Goal: Task Accomplishment & Management: Use online tool/utility

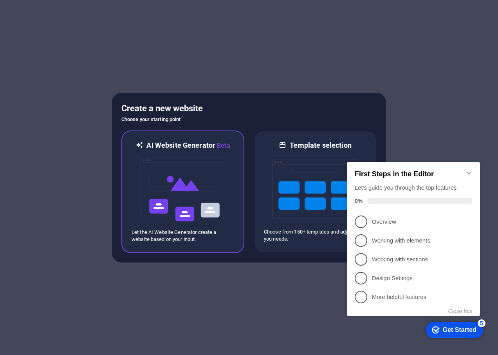
click at [170, 197] on img at bounding box center [183, 189] width 86 height 78
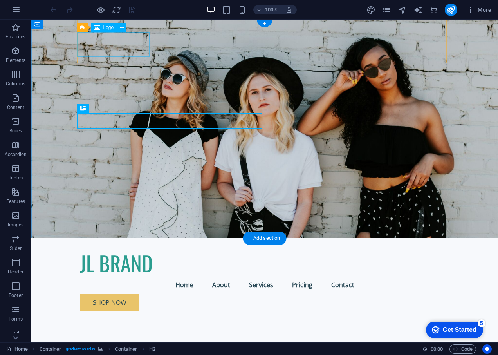
click at [99, 251] on div "JL BRAND" at bounding box center [265, 263] width 370 height 25
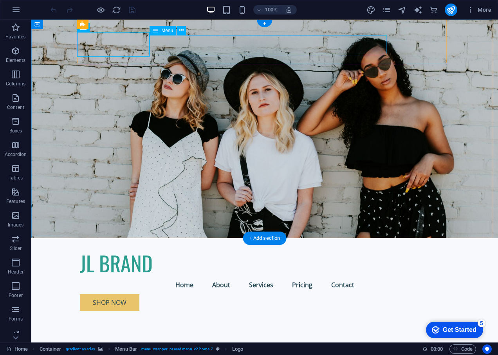
click at [223, 275] on nav "Home About Services Pricing Contact" at bounding box center [265, 284] width 370 height 19
click at [478, 168] on figure at bounding box center [264, 129] width 467 height 219
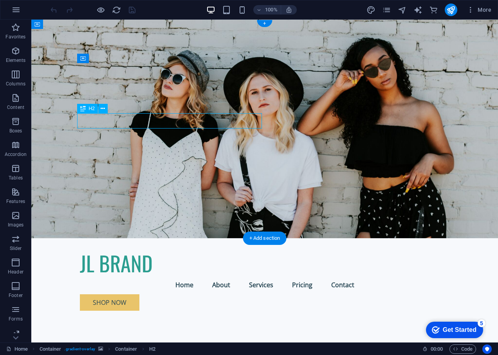
click at [156, 123] on div "Drag here to replace the existing content. Press “Ctrl” if you want to create a…" at bounding box center [264, 181] width 467 height 323
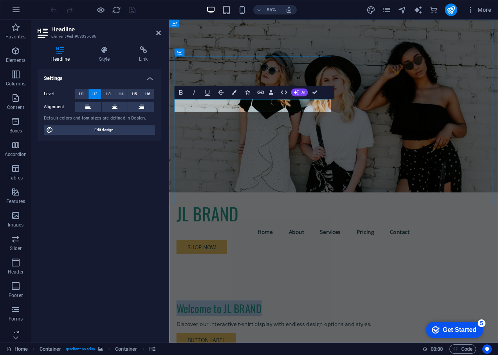
click at [277, 352] on h2 "Welcome to JL BRAND" at bounding box center [363, 359] width 370 height 15
drag, startPoint x: 280, startPoint y: 120, endPoint x: 304, endPoint y: 140, distance: 31.7
click at [232, 352] on h2 "Welcome to JL BRAND" at bounding box center [363, 359] width 370 height 15
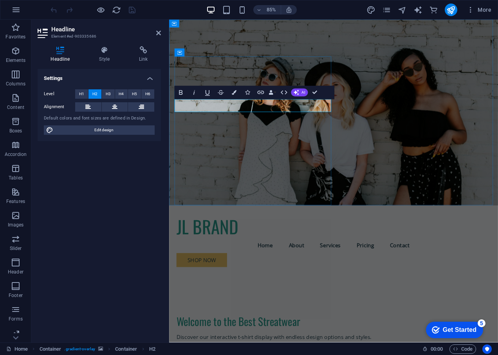
drag, startPoint x: 273, startPoint y: 118, endPoint x: 180, endPoint y: 119, distance: 92.4
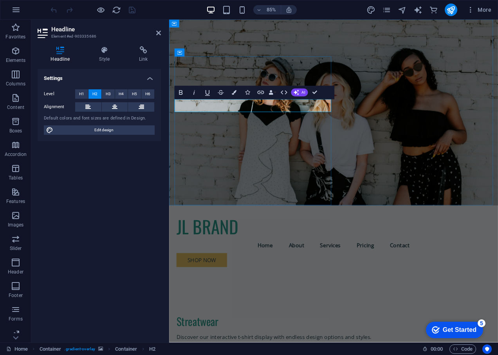
drag, startPoint x: 224, startPoint y: 120, endPoint x: 228, endPoint y: 122, distance: 4.0
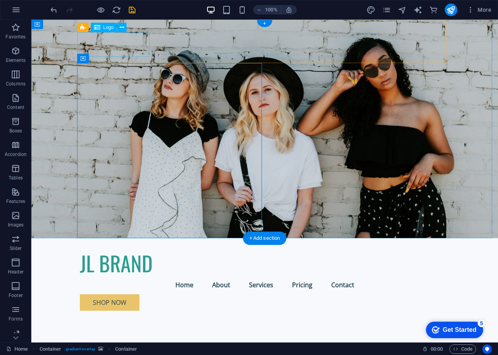
click at [115, 251] on div "JL BRAND" at bounding box center [265, 263] width 370 height 25
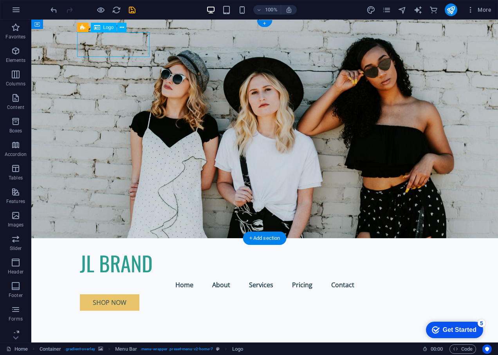
click at [115, 251] on div "JL BRAND" at bounding box center [265, 263] width 370 height 25
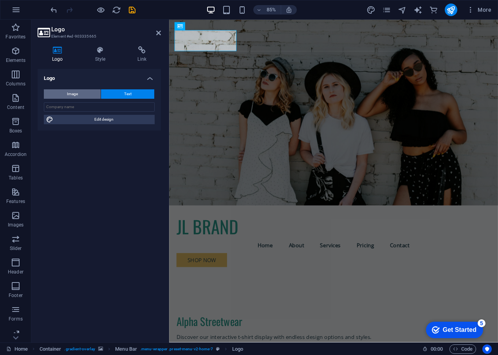
click at [80, 95] on button "Image" at bounding box center [72, 93] width 57 height 9
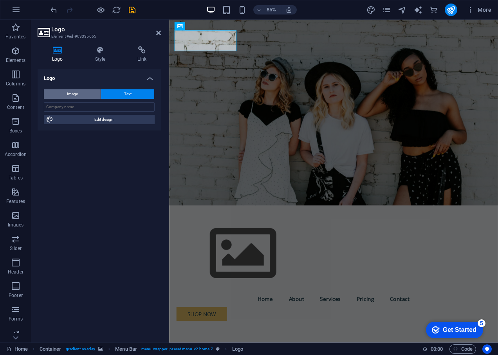
select select "DISABLED_OPTION_VALUE"
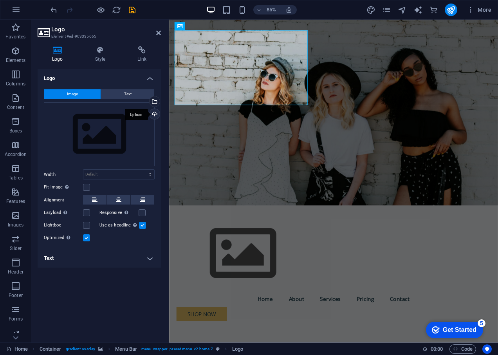
click at [154, 116] on div "Upload" at bounding box center [154, 115] width 12 height 12
click at [160, 34] on icon at bounding box center [158, 33] width 5 height 6
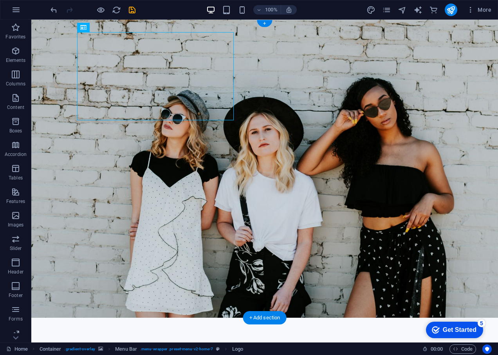
click at [330, 181] on figure at bounding box center [264, 169] width 467 height 298
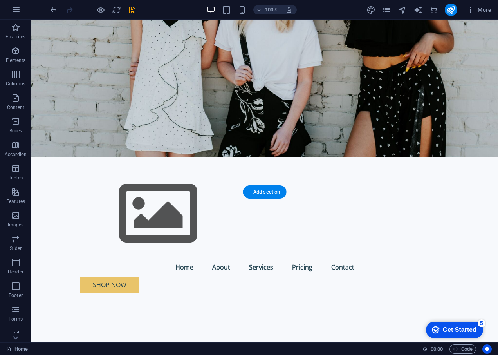
scroll to position [235, 0]
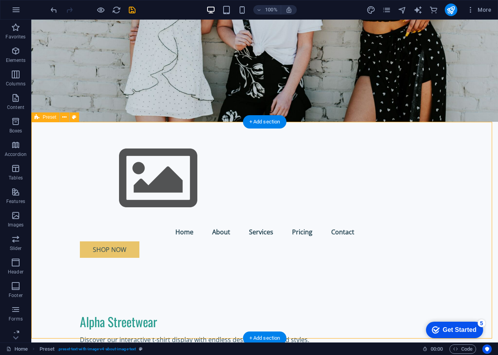
scroll to position [0, 0]
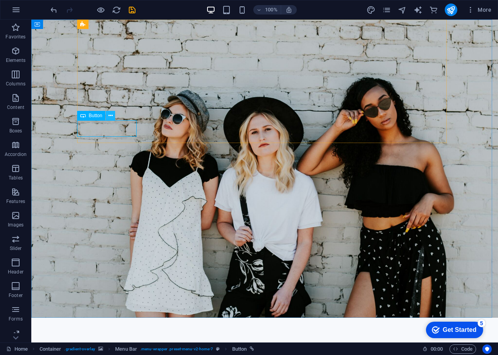
click at [110, 117] on icon at bounding box center [110, 116] width 4 height 8
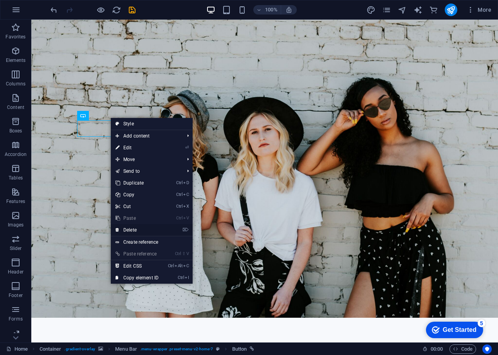
click at [139, 230] on link "⌦ Delete" at bounding box center [137, 230] width 52 height 12
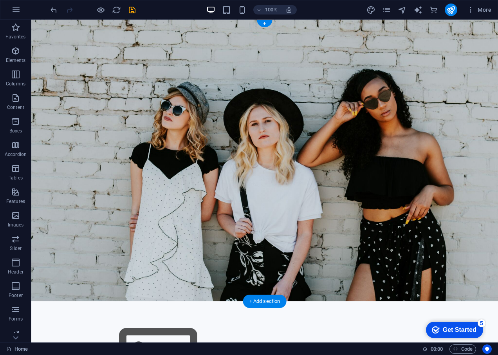
click at [426, 198] on figure at bounding box center [264, 161] width 467 height 282
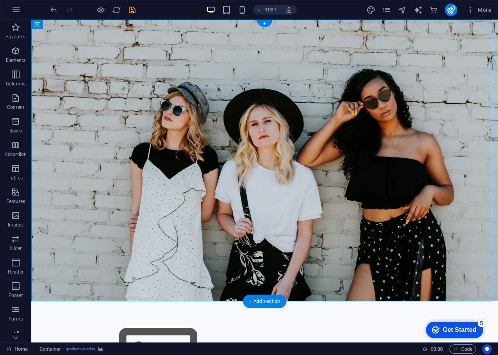
click at [442, 164] on figure at bounding box center [264, 161] width 467 height 282
click at [268, 65] on button at bounding box center [265, 62] width 9 height 9
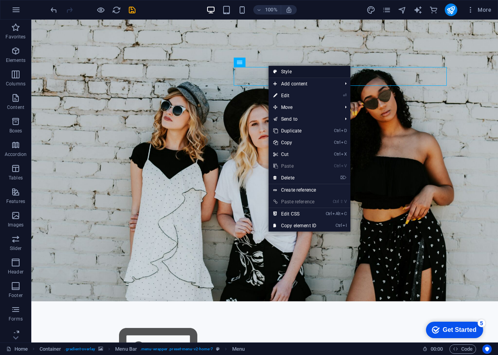
drag, startPoint x: 287, startPoint y: 74, endPoint x: 367, endPoint y: 176, distance: 129.7
click at [287, 74] on link "Style" at bounding box center [310, 72] width 82 height 12
select select "rem"
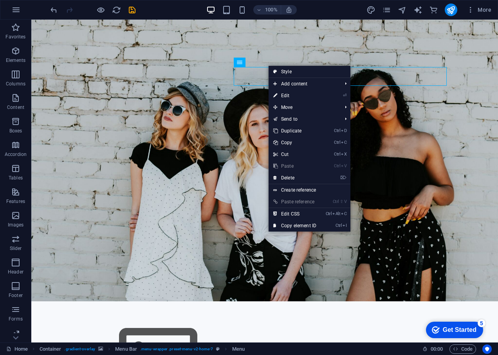
select select "rem"
select select "preset-menu-v2-home-7"
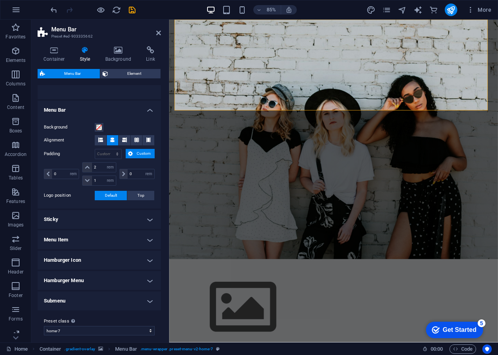
scroll to position [123, 0]
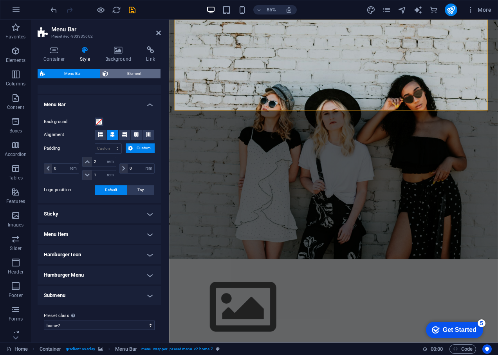
click at [132, 72] on span "Element" at bounding box center [134, 73] width 48 height 9
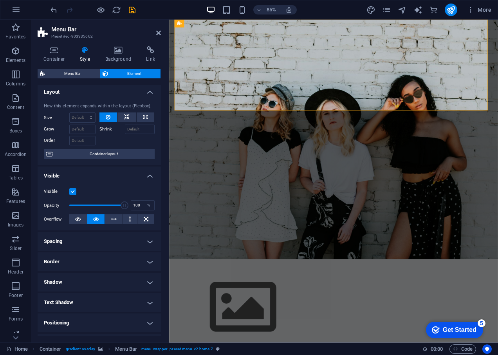
scroll to position [0, 0]
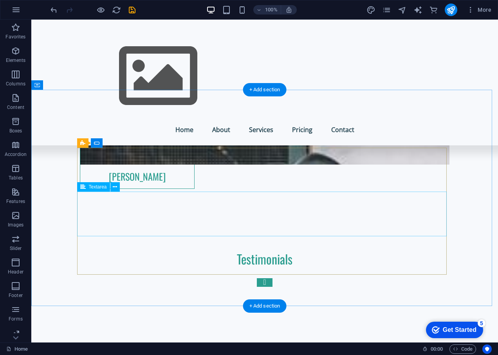
scroll to position [4504, 0]
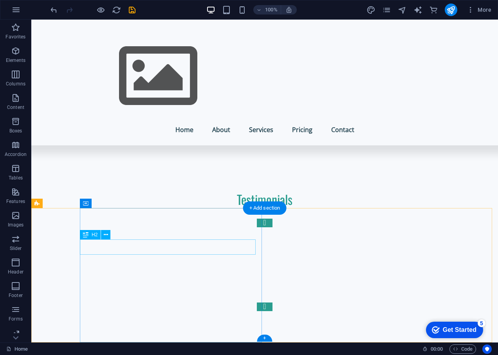
click at [119, 248] on div "Drag here to replace the existing content. Press “Ctrl” if you want to create a…" at bounding box center [264, 181] width 467 height 323
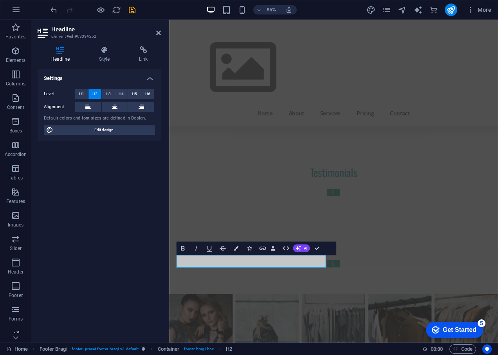
scroll to position [4429, 0]
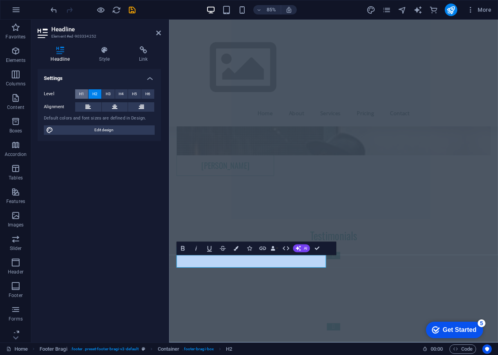
click at [83, 94] on span "H1" at bounding box center [81, 93] width 5 height 9
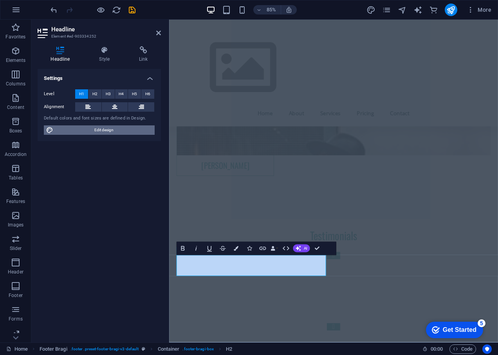
click at [111, 132] on span "Edit design" at bounding box center [104, 129] width 97 height 9
select select "px"
select select "200"
select select "px"
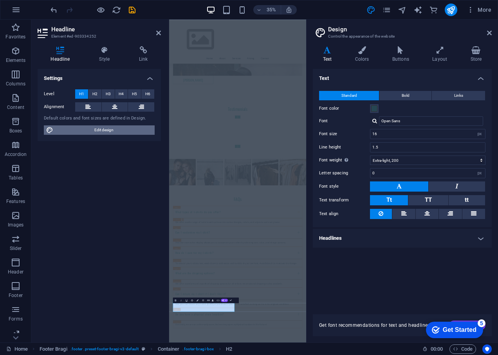
scroll to position [3899, 0]
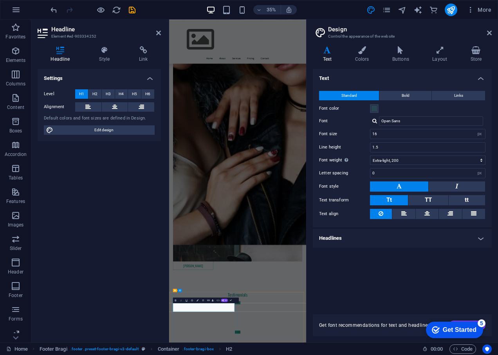
click at [412, 118] on input "Open Sans" at bounding box center [431, 120] width 104 height 9
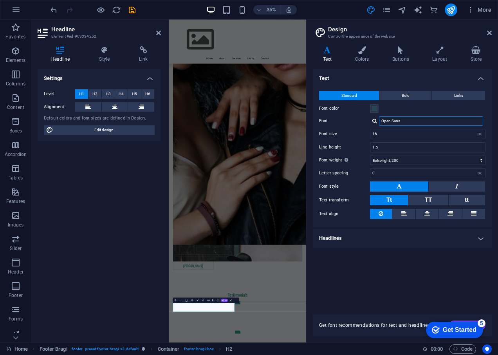
drag, startPoint x: 412, startPoint y: 118, endPoint x: 381, endPoint y: 117, distance: 31.7
click at [381, 117] on input "Open Sans" at bounding box center [431, 120] width 104 height 9
click at [421, 142] on div "1.5" at bounding box center [428, 147] width 116 height 10
click at [426, 131] on input "16" at bounding box center [427, 133] width 115 height 9
type input "1"
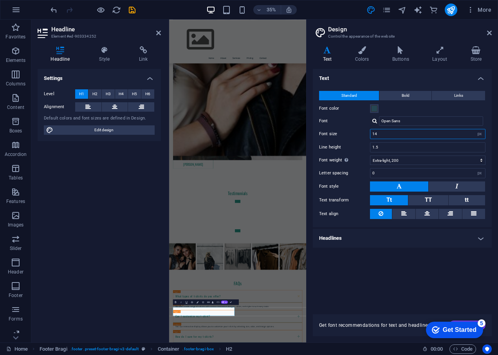
scroll to position [3627, 0]
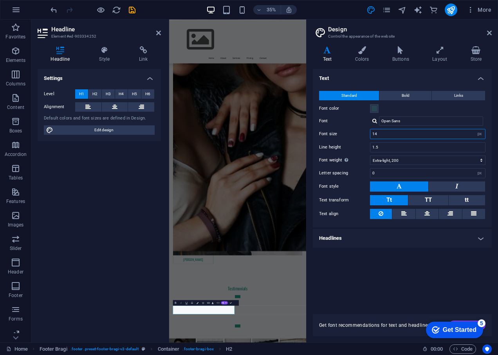
type input "14"
click at [390, 285] on div "Text Standard Bold Links Font color Font Open Sans Font size 14 rem px Line hei…" at bounding box center [402, 187] width 179 height 236
click at [490, 29] on h2 "Design" at bounding box center [410, 29] width 164 height 7
click at [485, 32] on h2 "Design" at bounding box center [410, 29] width 164 height 7
click at [490, 33] on icon at bounding box center [489, 33] width 5 height 6
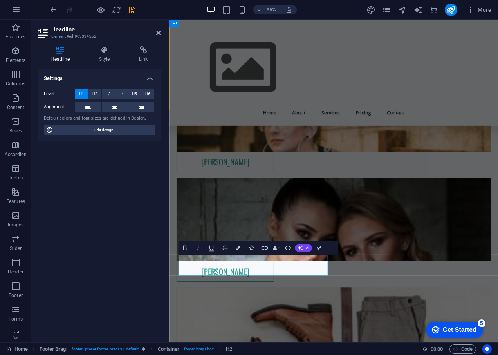
scroll to position [4165, 0]
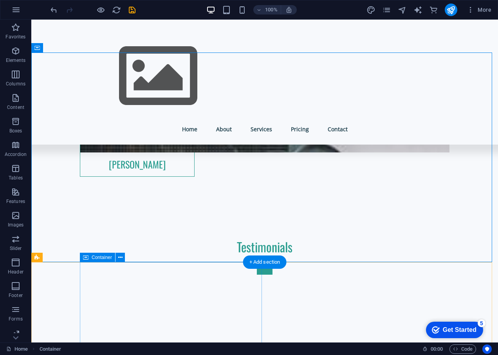
scroll to position [4182, 0]
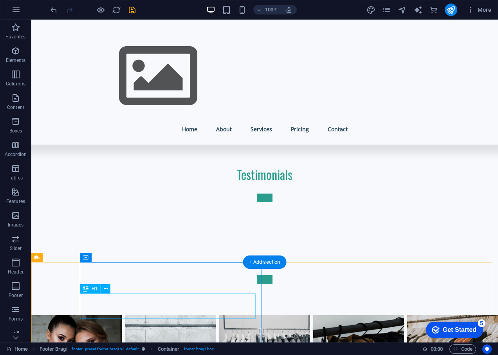
scroll to position [4239, 0]
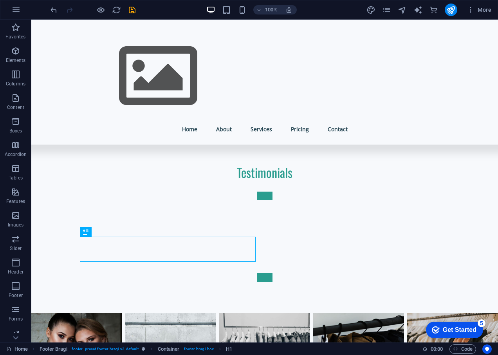
click at [466, 327] on div "Get Started" at bounding box center [460, 329] width 34 height 7
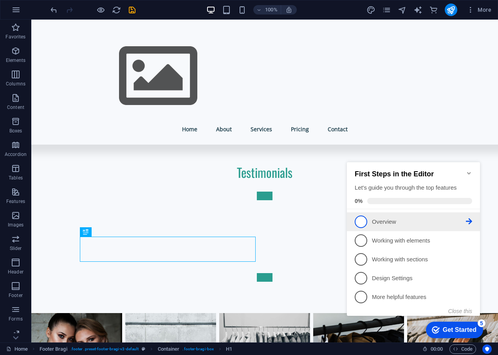
click at [355, 218] on span "1" at bounding box center [361, 221] width 13 height 13
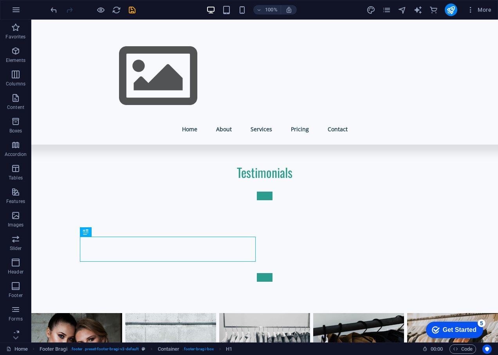
scroll to position [0, 0]
click at [451, 334] on div "checkmark Get Started 5" at bounding box center [454, 330] width 57 height 16
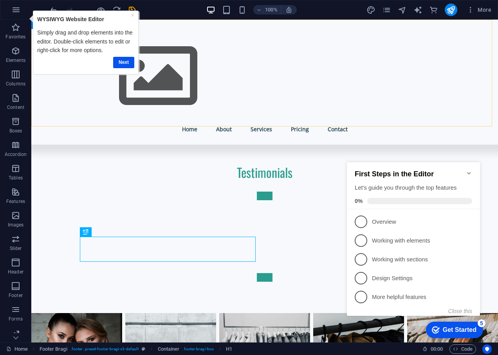
click at [348, 49] on div "Menu Home About Services Pricing Contact" at bounding box center [264, 82] width 467 height 125
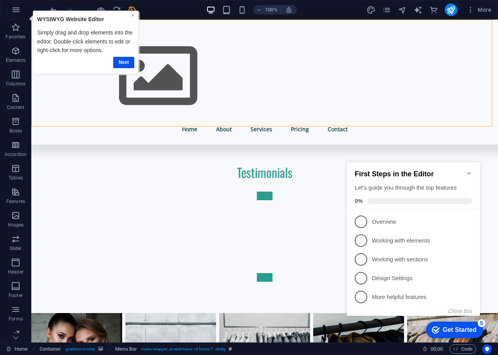
drag, startPoint x: 131, startPoint y: 14, endPoint x: 163, endPoint y: 30, distance: 35.4
click at [131, 14] on link "×" at bounding box center [132, 15] width 3 height 6
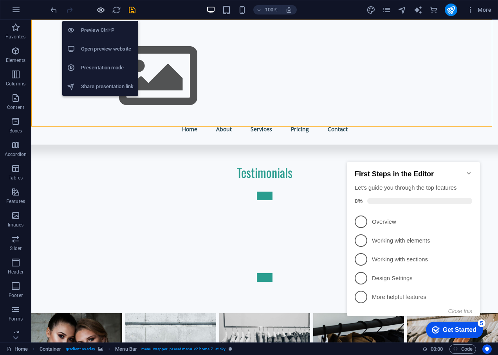
click at [100, 10] on icon "button" at bounding box center [100, 9] width 9 height 9
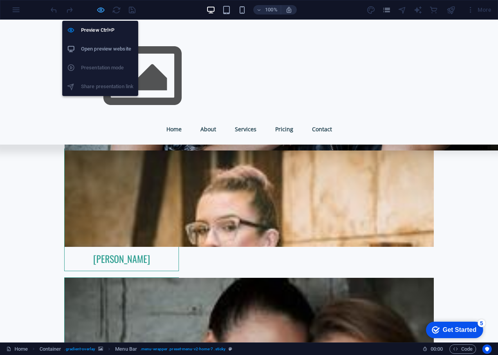
scroll to position [3499, 0]
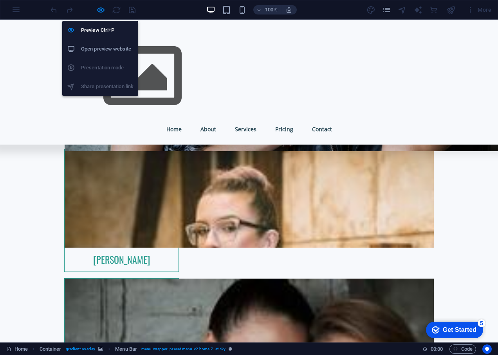
click at [100, 46] on h6 "Open preview website" at bounding box center [107, 48] width 52 height 9
